Goal: Information Seeking & Learning: Learn about a topic

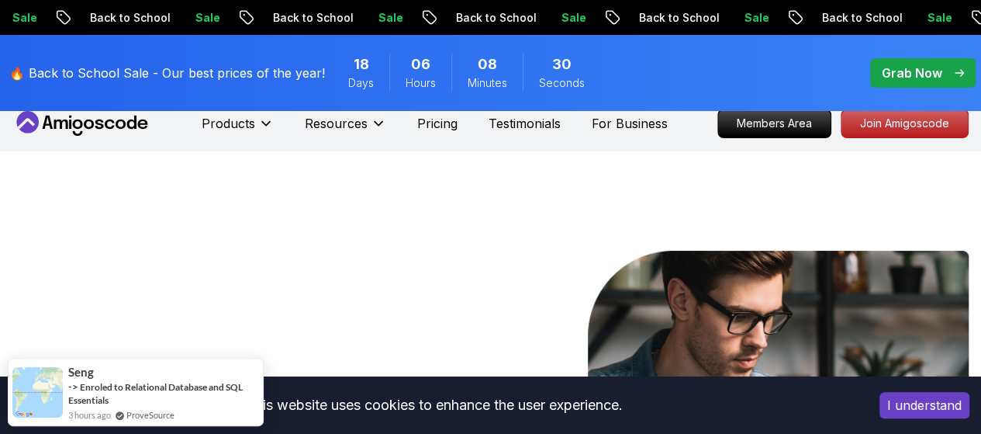
scroll to position [16, 0]
click at [951, 74] on div "Grab Now" at bounding box center [923, 73] width 82 height 19
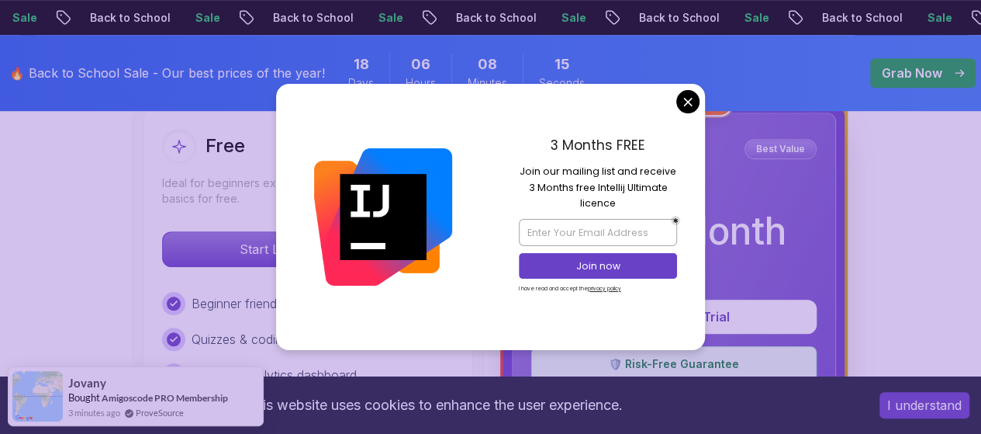
scroll to position [486, 0]
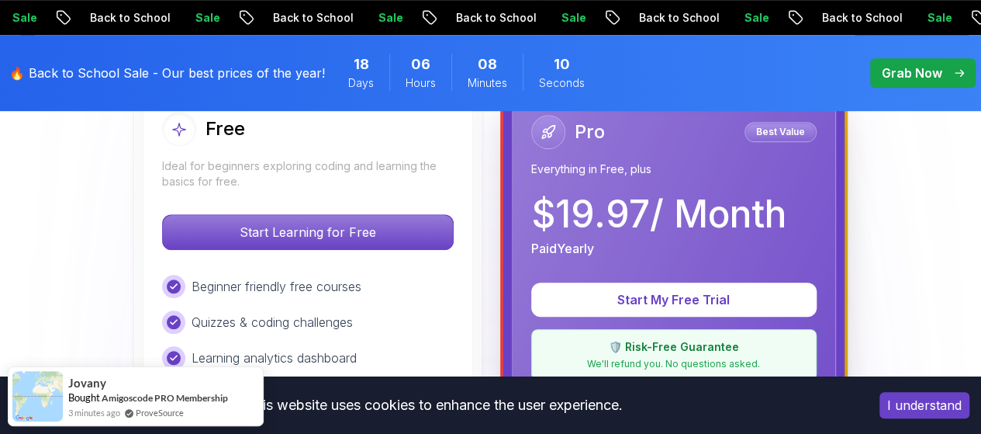
scroll to position [479, 0]
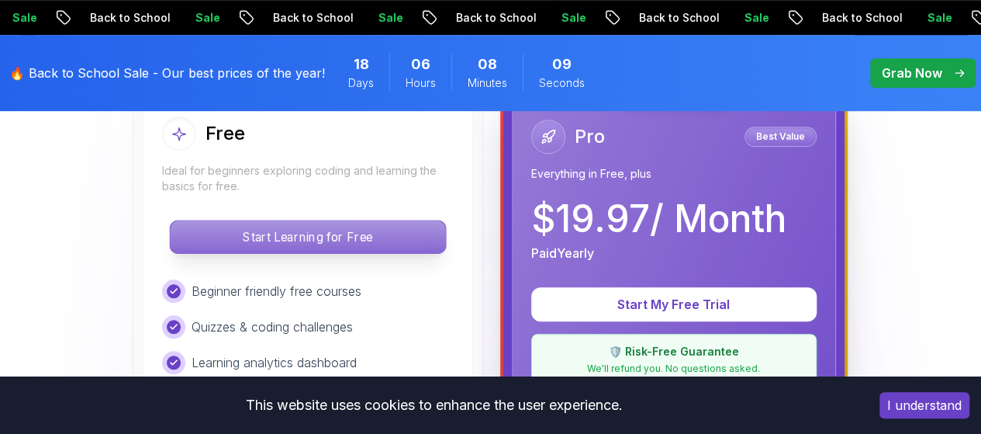
click at [317, 234] on p "Start Learning for Free" at bounding box center [307, 236] width 275 height 33
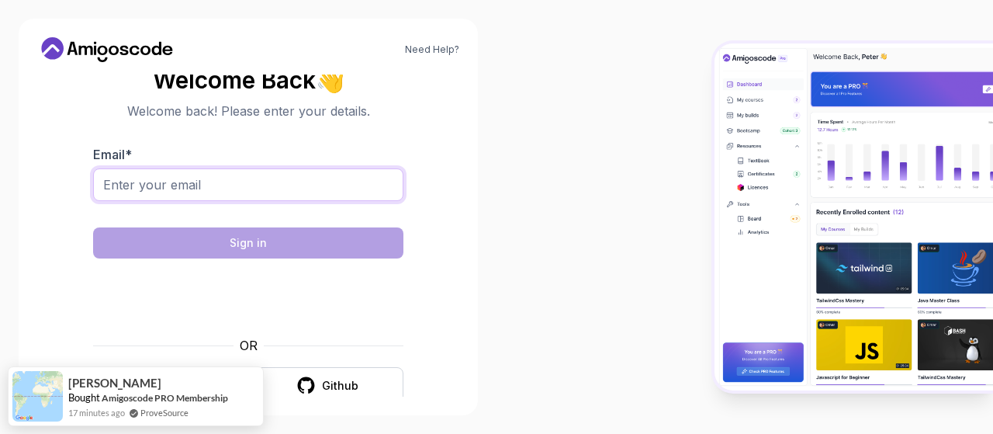
click at [272, 187] on input "Email *" at bounding box center [248, 184] width 310 height 33
type input "sahoosailaxmi16@gmail.com"
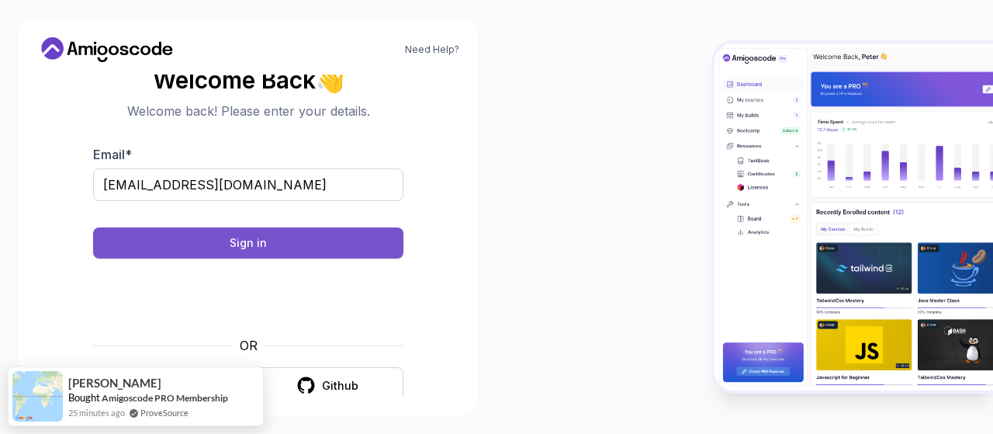
click at [298, 235] on button "Sign in" at bounding box center [248, 242] width 310 height 31
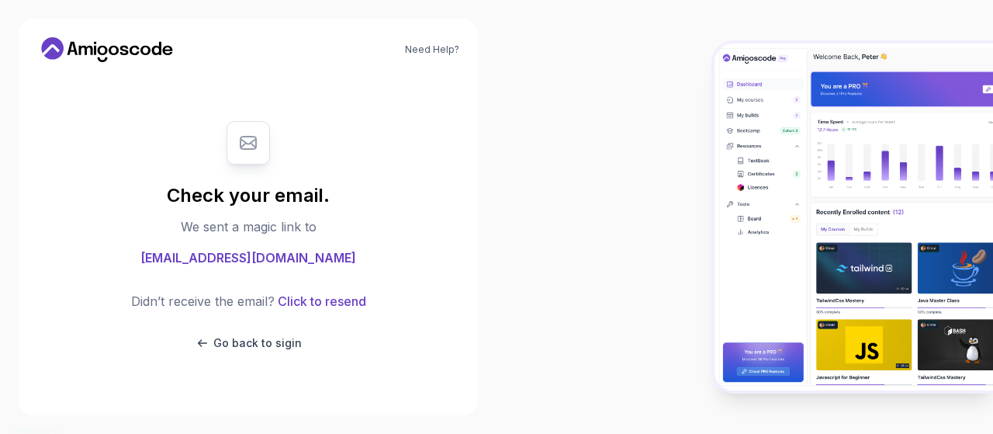
click at [712, 251] on div at bounding box center [744, 217] width 496 height 434
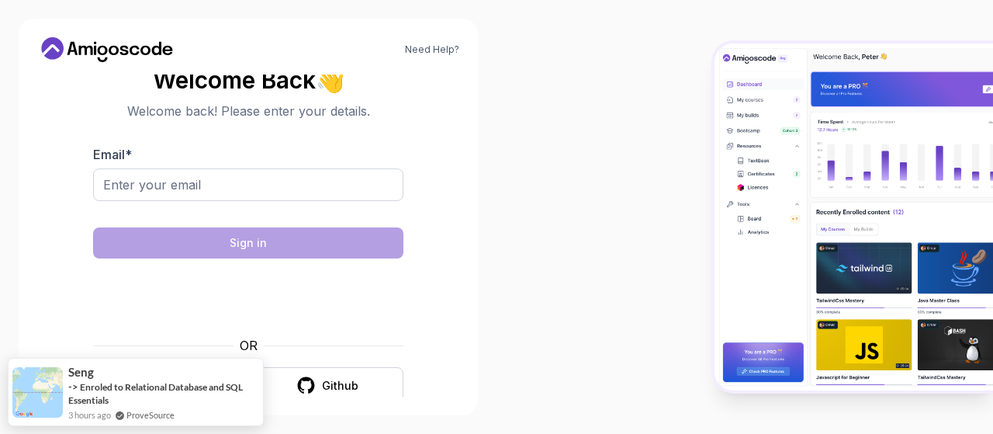
click at [486, 246] on div "Need Help? Welcome Back 👋 Welcome back! Please enter your details. Email * Sign…" at bounding box center [248, 217] width 496 height 434
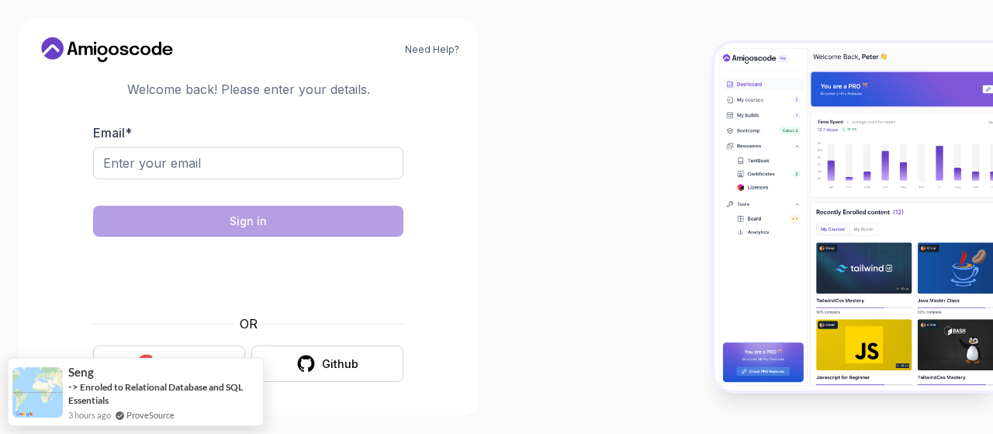
click at [171, 350] on button "Google" at bounding box center [169, 363] width 152 height 36
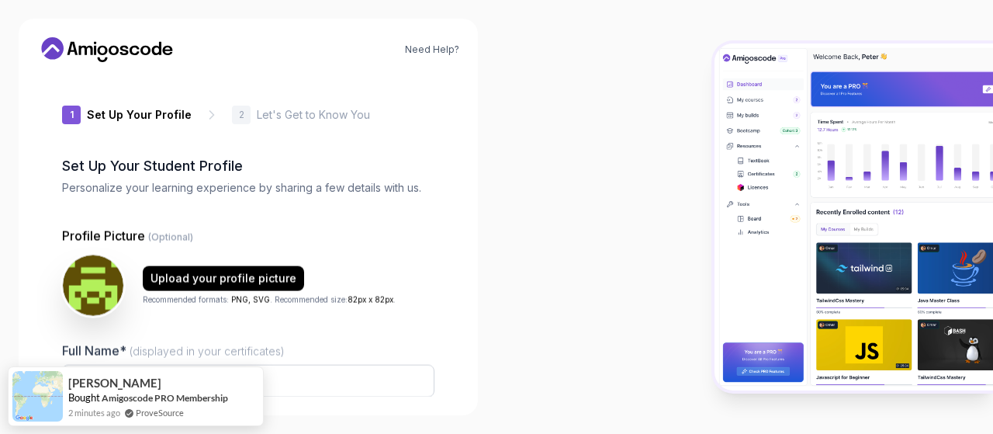
type input "zippyhummingbird9eb95"
click at [303, 373] on input "Full Name* (displayed in your certificates)" at bounding box center [248, 381] width 372 height 33
type input "Sailaxmi Sahoo"
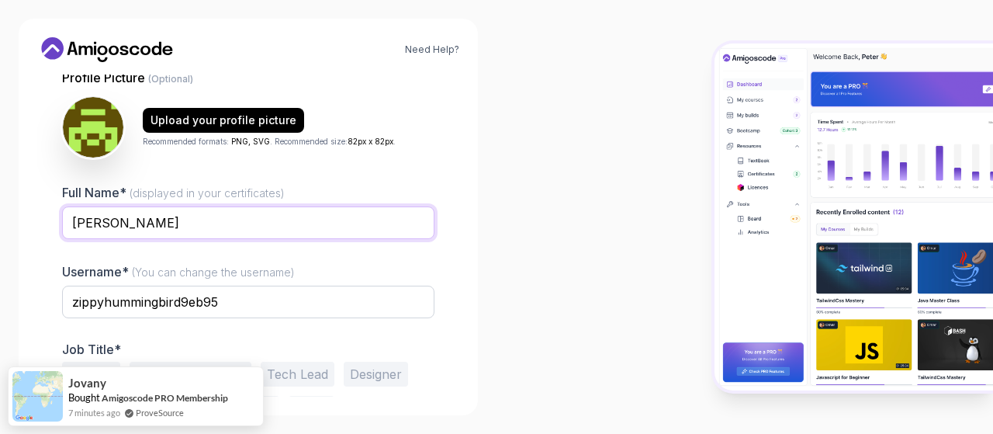
scroll to position [212, 0]
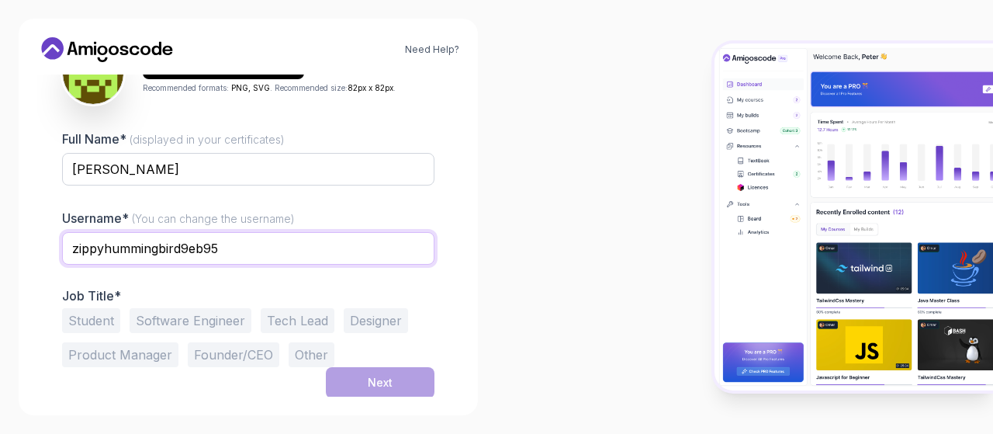
drag, startPoint x: 285, startPoint y: 241, endPoint x: 37, endPoint y: 241, distance: 248.2
click at [37, 241] on div "1 Set Up Your Profile 1 Set Up Your Profile 2 Let's Get to Know You Set Up Your…" at bounding box center [248, 235] width 422 height 322
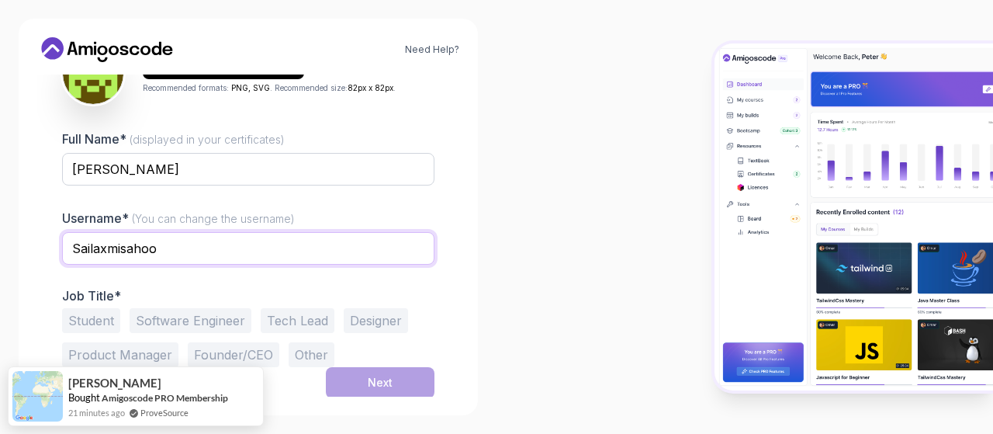
type input "Sailaxmisahoo"
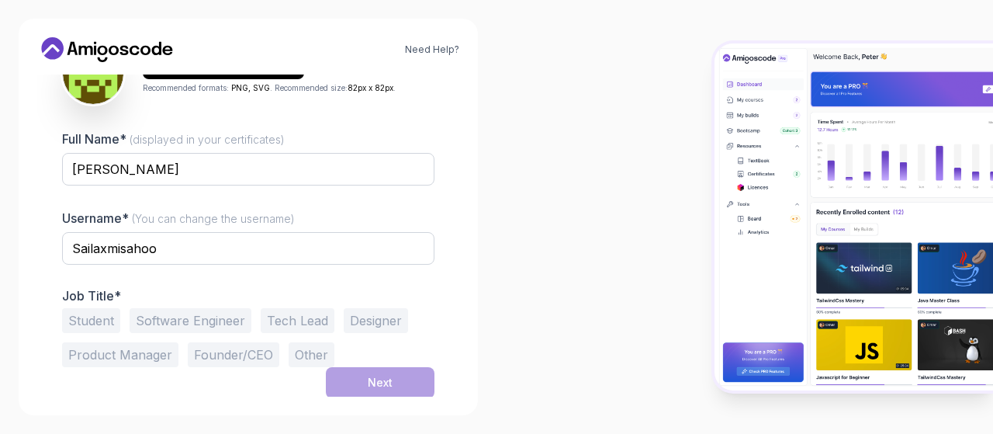
click at [393, 289] on p "Job Title*" at bounding box center [248, 296] width 372 height 16
click at [222, 320] on button "Software Engineer" at bounding box center [191, 320] width 122 height 25
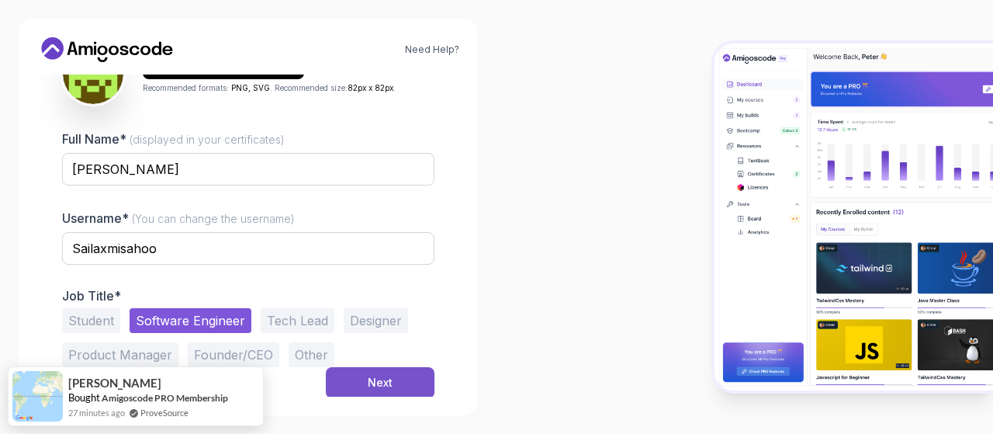
click at [387, 381] on div "Next" at bounding box center [380, 383] width 25 height 16
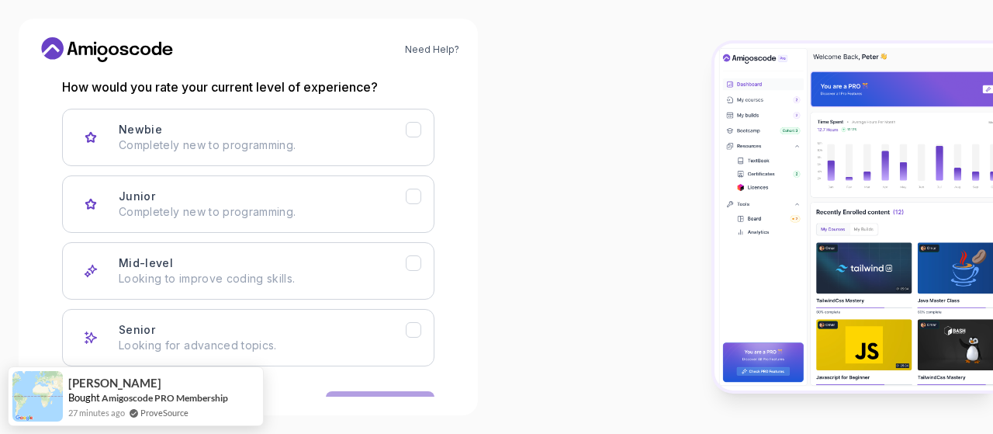
scroll to position [260, 0]
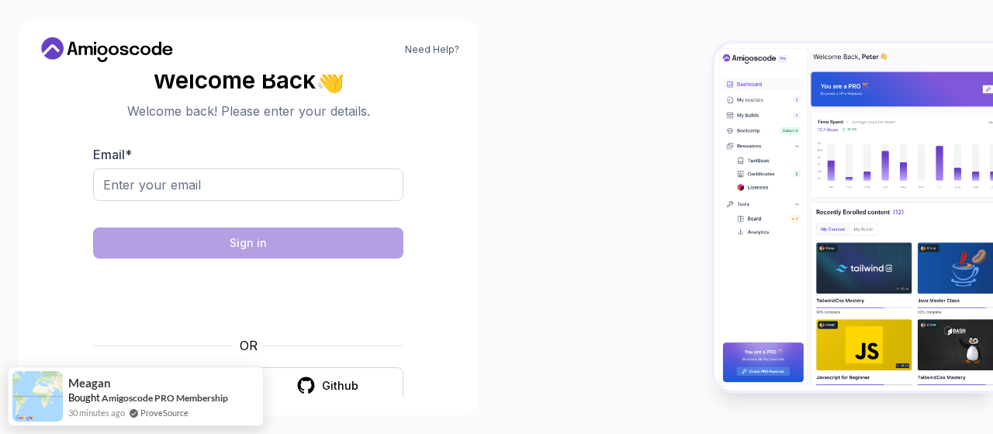
click at [60, 281] on section "Welcome Back 👋 Welcome back! Please enter your details. Email * Sign in OR Goog…" at bounding box center [248, 235] width 422 height 367
click at [537, 390] on div at bounding box center [744, 217] width 496 height 434
click at [239, 173] on input "Email *" at bounding box center [248, 184] width 310 height 33
click at [301, 407] on div "Need Help? Welcome Back 👋 Welcome back! Please enter your details. Email * Sign…" at bounding box center [248, 217] width 459 height 396
click at [691, 112] on body "Need Help? Welcome Back 👋 Welcome back! Please enter your details. Email * Sign…" at bounding box center [496, 217] width 993 height 434
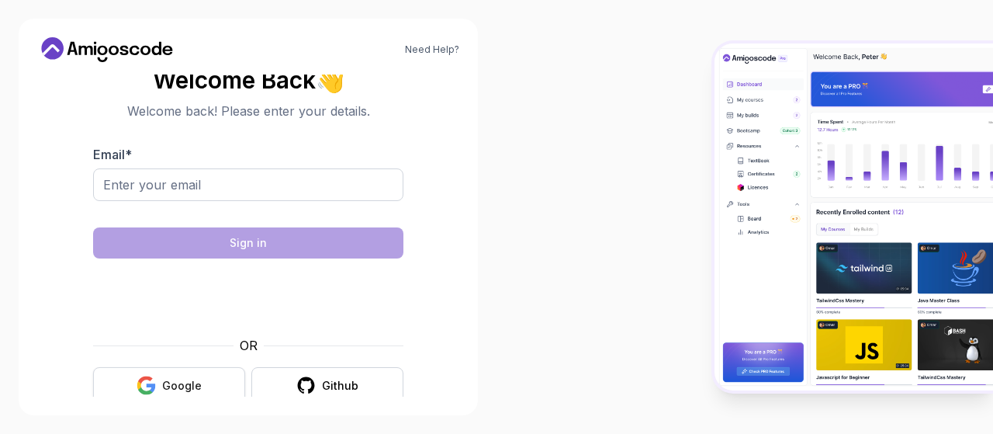
click at [181, 387] on div "Google" at bounding box center [182, 386] width 40 height 16
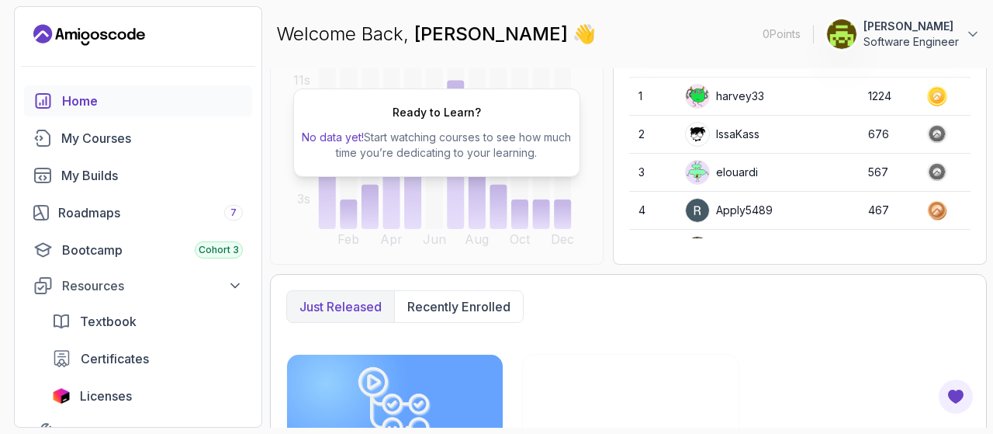
scroll to position [208, 0]
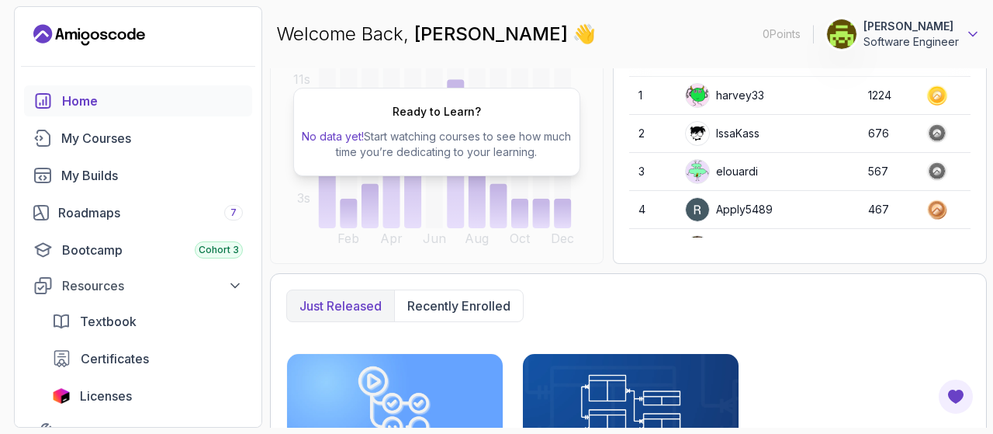
click at [971, 33] on icon at bounding box center [973, 34] width 16 height 16
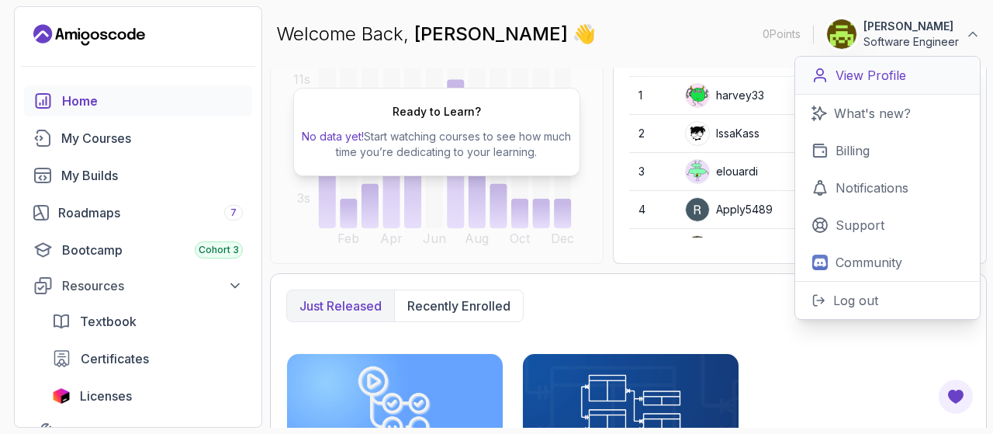
click at [869, 88] on link "View Profile" at bounding box center [887, 76] width 185 height 38
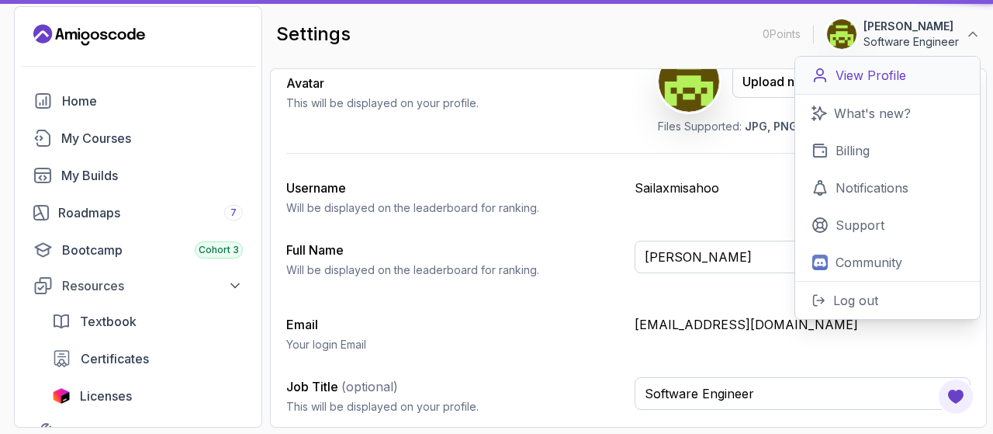
scroll to position [91, 0]
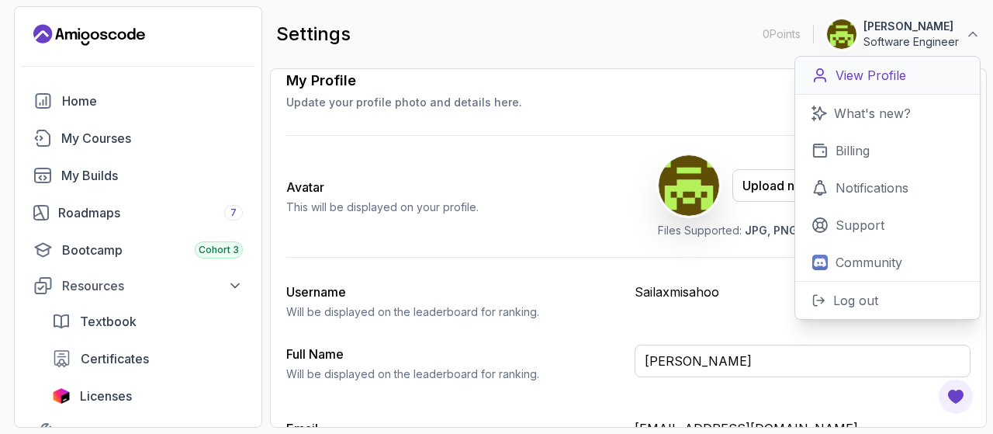
click at [869, 88] on link "View Profile" at bounding box center [887, 76] width 185 height 38
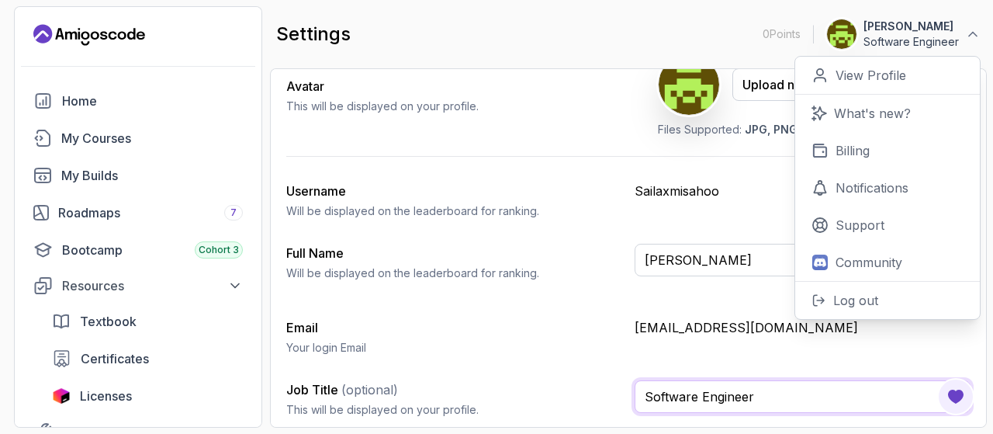
click at [790, 393] on input "Software Engineer" at bounding box center [803, 396] width 336 height 33
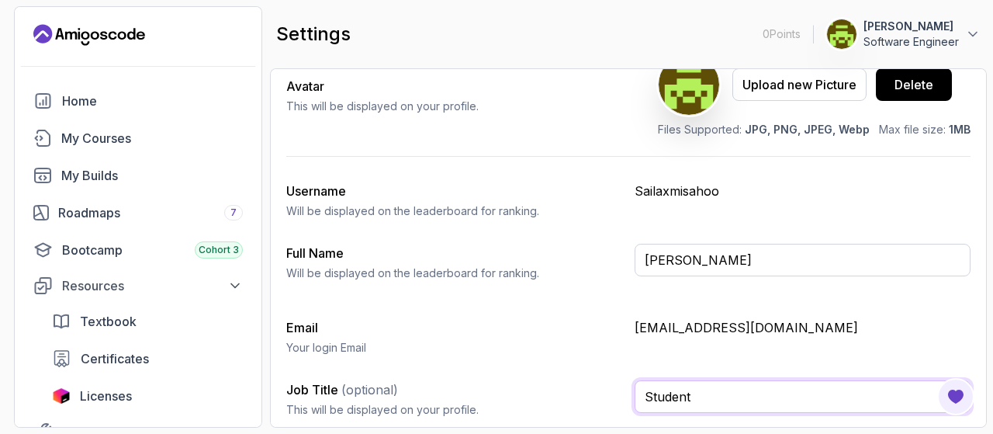
type input "Student"
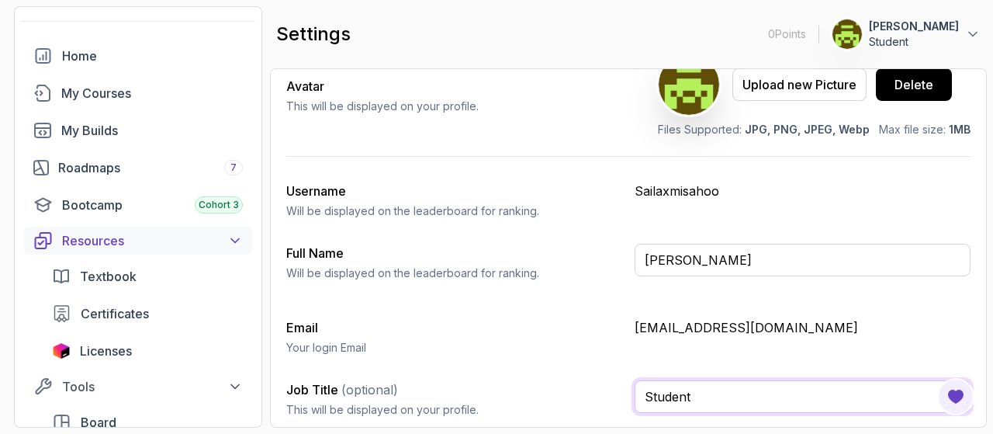
scroll to position [47, 0]
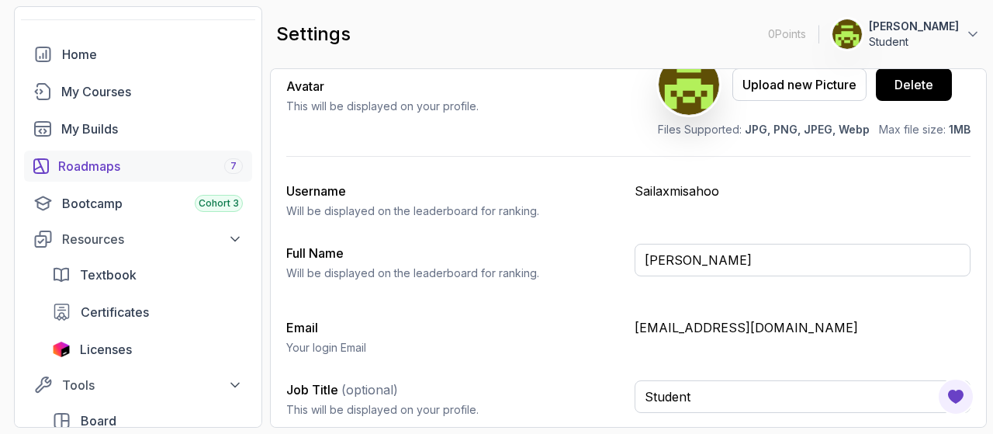
click at [123, 168] on div "Roadmaps 7" at bounding box center [150, 166] width 185 height 19
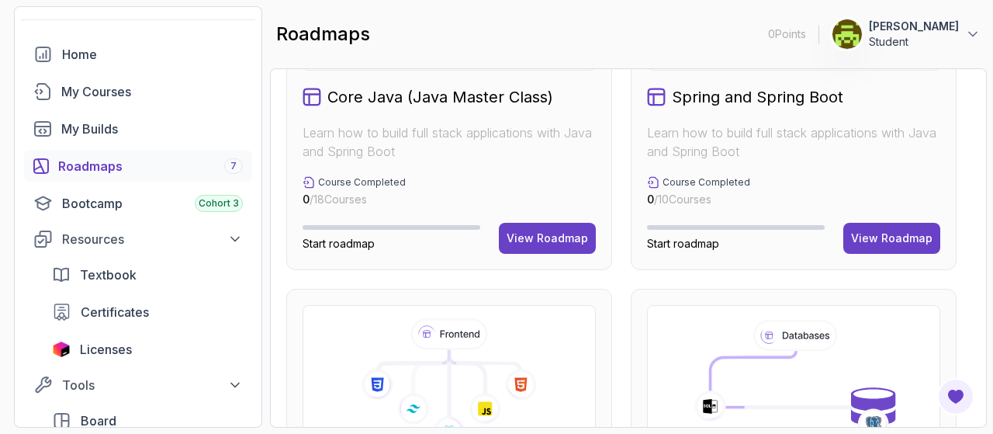
scroll to position [570, 0]
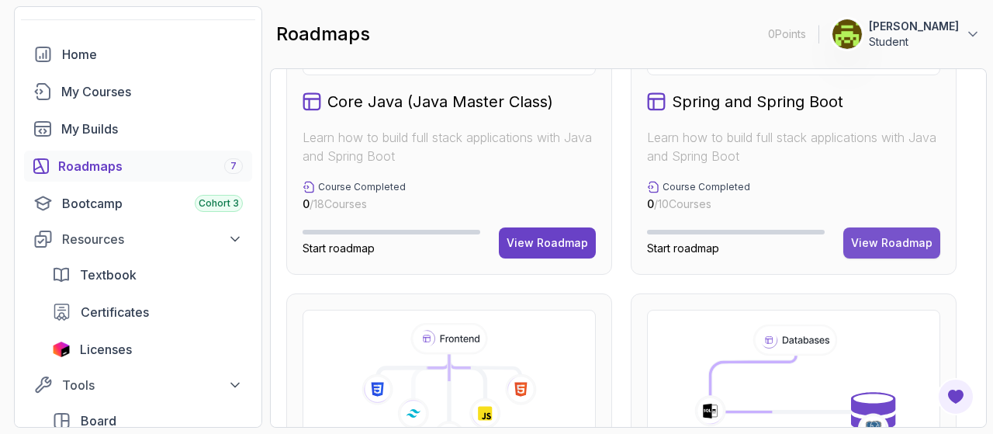
click at [870, 237] on div "View Roadmap" at bounding box center [891, 243] width 81 height 16
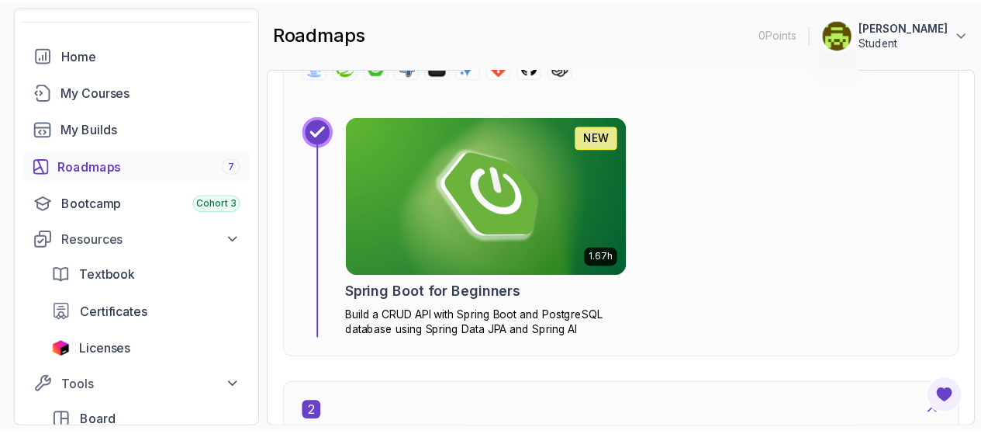
scroll to position [711, 0]
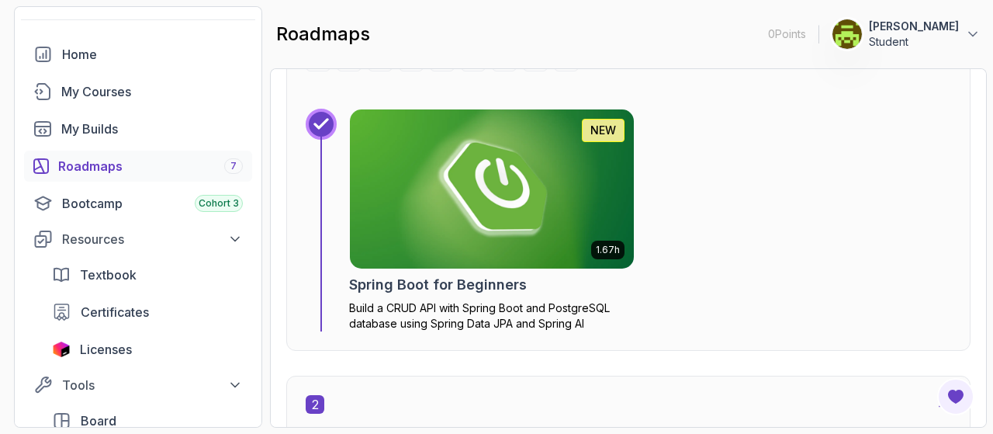
click at [516, 185] on img at bounding box center [492, 189] width 298 height 167
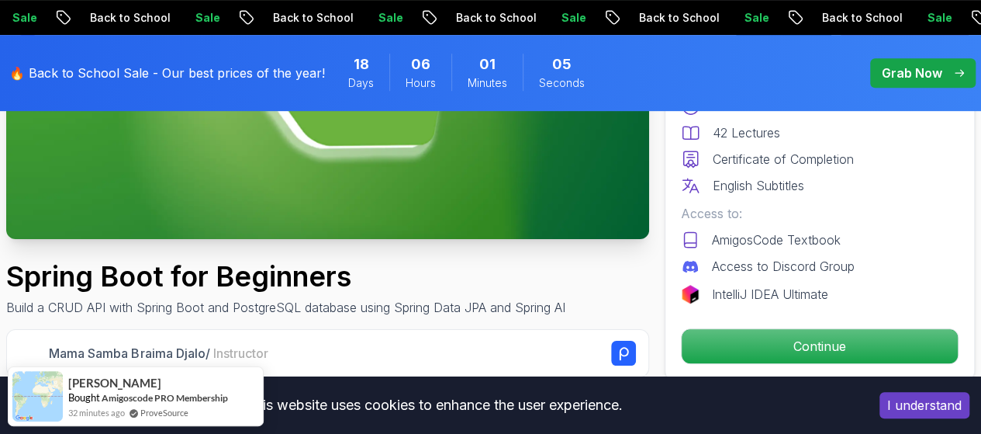
scroll to position [347, 0]
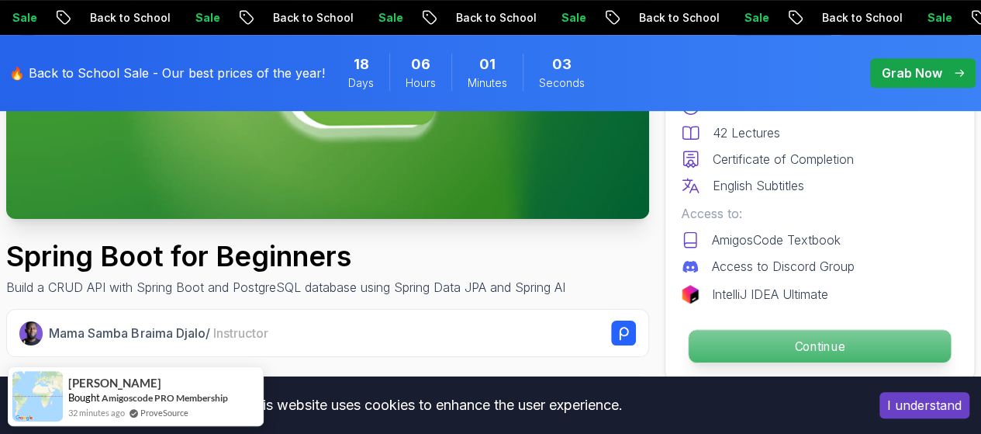
click at [731, 345] on p "Continue" at bounding box center [820, 346] width 262 height 33
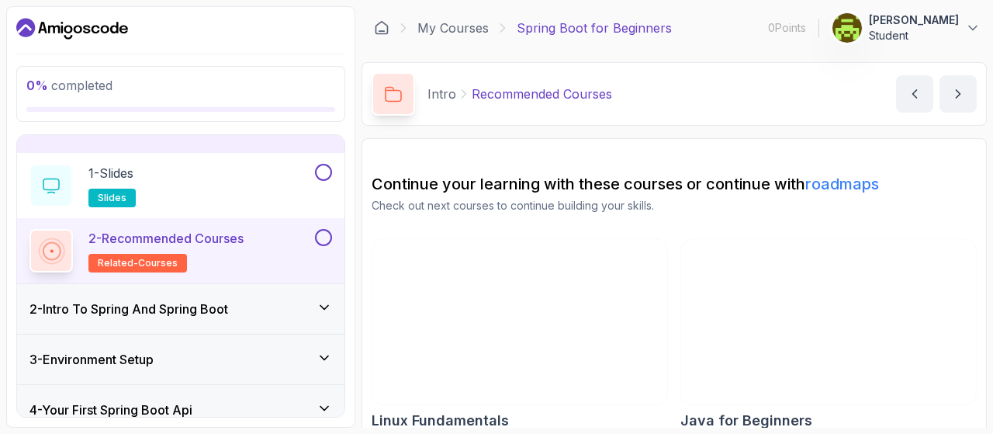
scroll to position [71, 0]
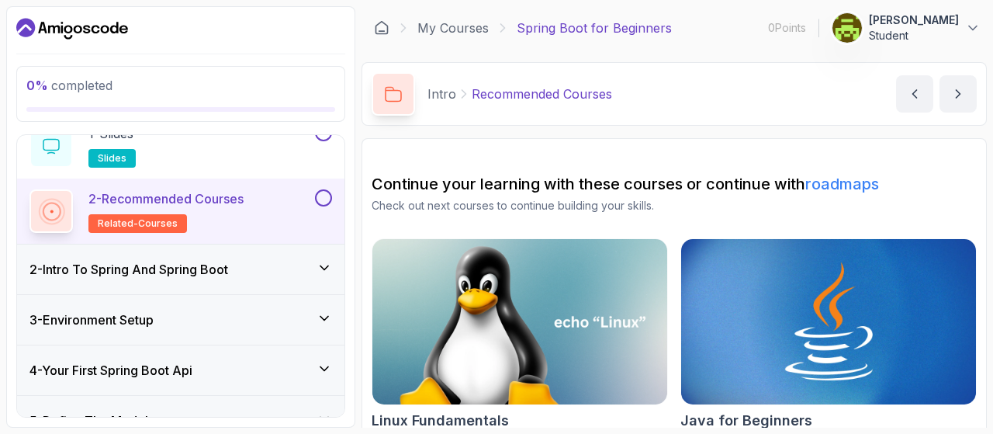
click at [316, 283] on div "2 - Intro To Spring And Spring Boot" at bounding box center [180, 269] width 327 height 50
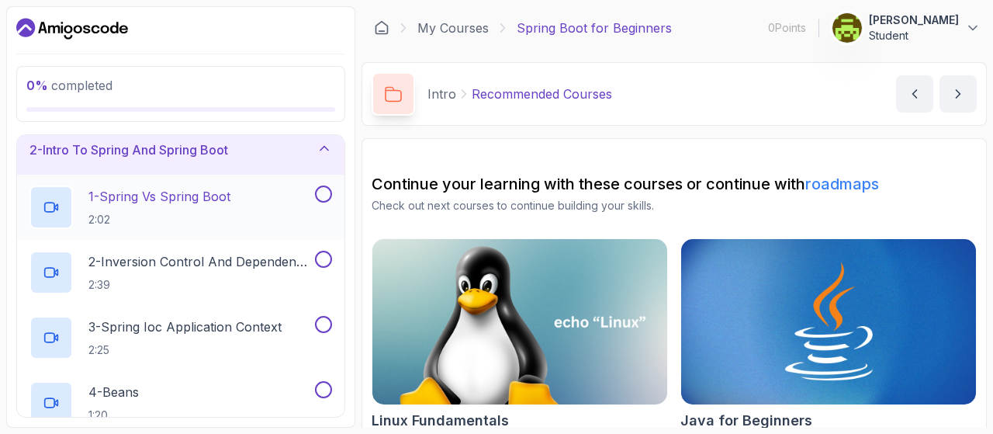
scroll to position [0, 0]
